Goal: Task Accomplishment & Management: Complete application form

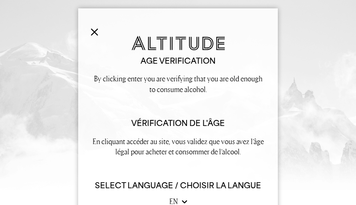
type input "QEZDANgutyFwfk"
type input "ovipagufa887@gmail.com"
type input "2107960865"
type input "nJLhbcrtSEb"
type input "FtYwHIPSRnEVF"
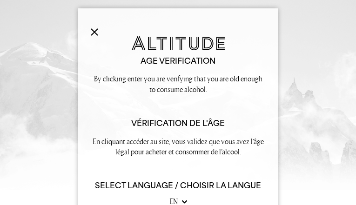
type input "[EMAIL_ADDRESS][DOMAIN_NAME]"
